Goal: Transaction & Acquisition: Purchase product/service

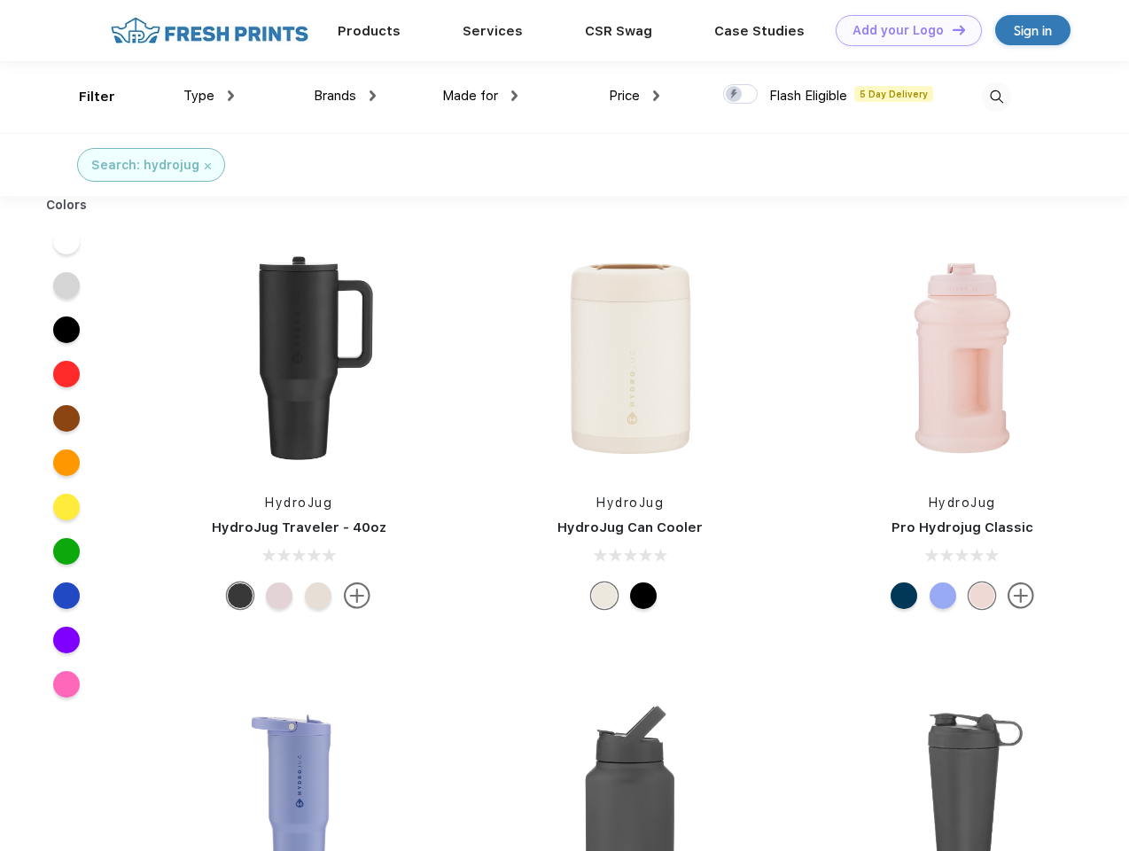
click at [902, 30] on link "Add your Logo Design Tool" at bounding box center [908, 30] width 146 height 31
click at [0, 0] on div "Design Tool" at bounding box center [0, 0] width 0 height 0
click at [951, 29] on link "Add your Logo Design Tool" at bounding box center [908, 30] width 146 height 31
click at [85, 97] on div "Filter" at bounding box center [97, 97] width 36 height 20
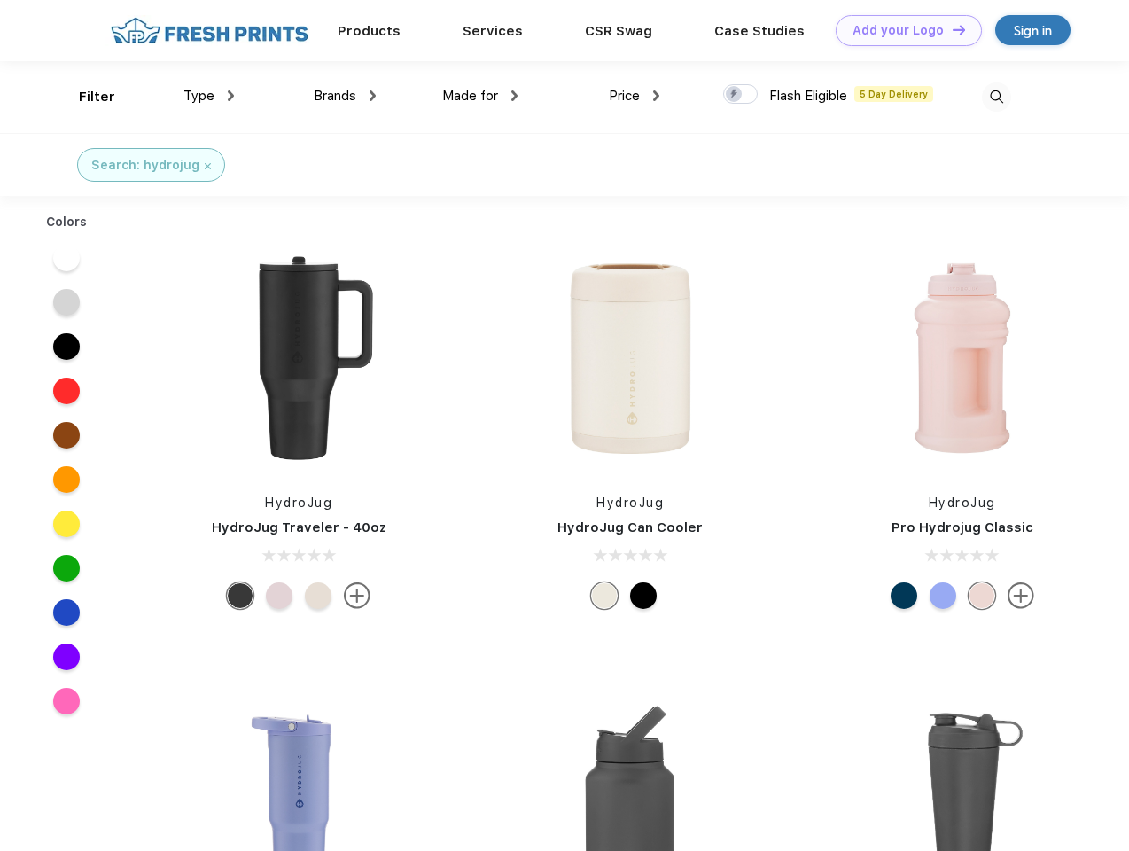
click at [209, 96] on span "Type" at bounding box center [198, 96] width 31 height 16
click at [345, 96] on span "Brands" at bounding box center [335, 96] width 43 height 16
click at [480, 96] on span "Made for" at bounding box center [470, 96] width 56 height 16
click at [634, 96] on span "Price" at bounding box center [624, 96] width 31 height 16
click at [741, 95] on div at bounding box center [740, 93] width 35 height 19
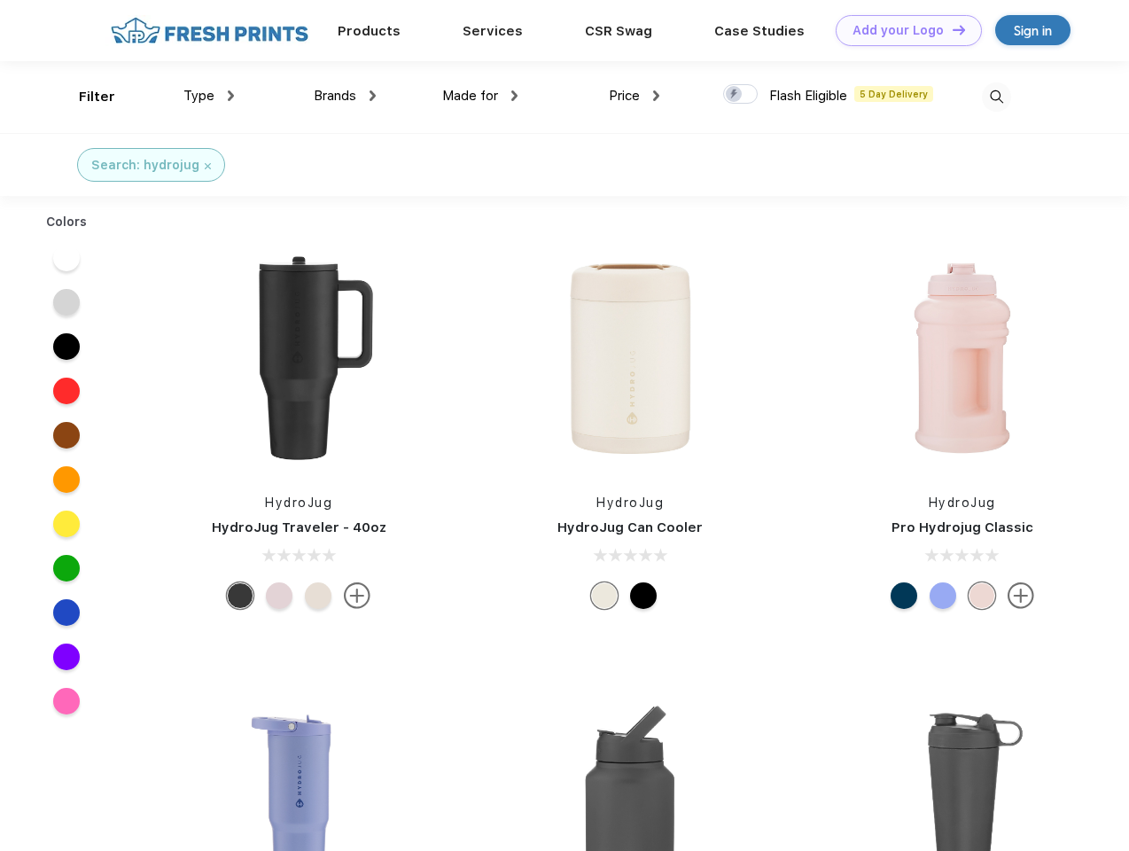
click at [734, 95] on input "checkbox" at bounding box center [729, 89] width 12 height 12
click at [996, 97] on img at bounding box center [996, 96] width 29 height 29
